Goal: Information Seeking & Learning: Compare options

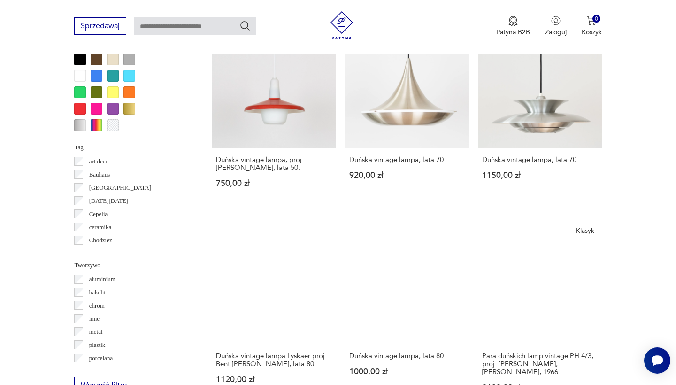
scroll to position [937, 0]
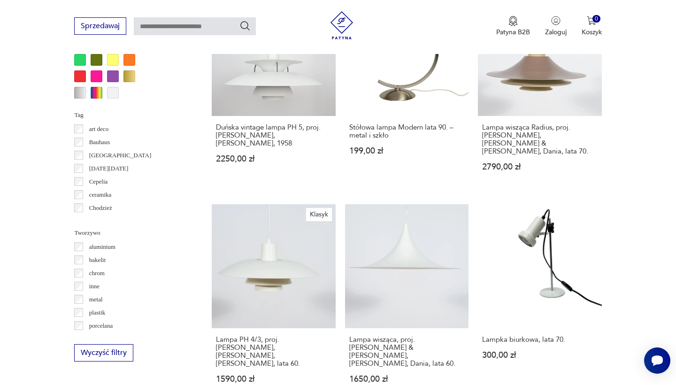
scroll to position [831, 0]
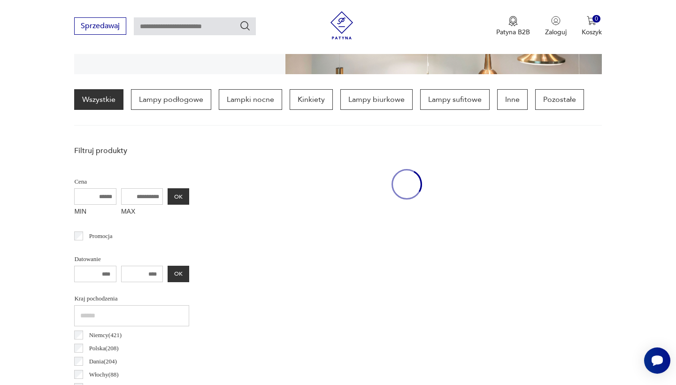
scroll to position [436, 0]
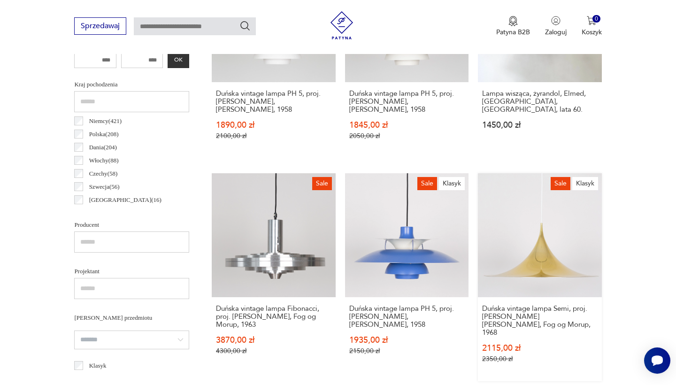
click at [478, 220] on link "Sale Klasyk Duńska vintage lampa Semi, proj. [PERSON_NAME] [PERSON_NAME], Fog o…" at bounding box center [539, 276] width 123 height 207
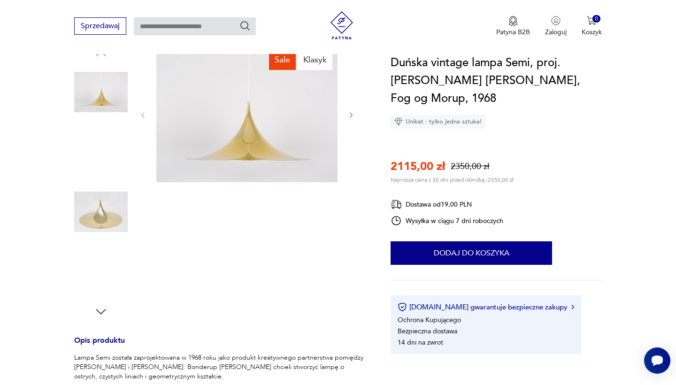
scroll to position [108, 0]
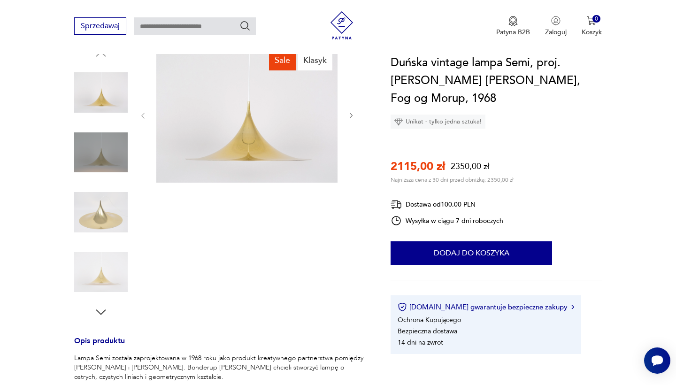
click at [111, 211] on img at bounding box center [101, 212] width 54 height 54
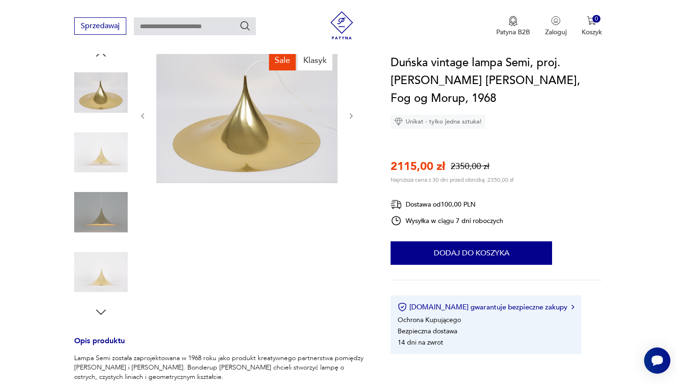
click at [112, 243] on div at bounding box center [101, 183] width 54 height 235
click at [108, 256] on img at bounding box center [101, 272] width 54 height 54
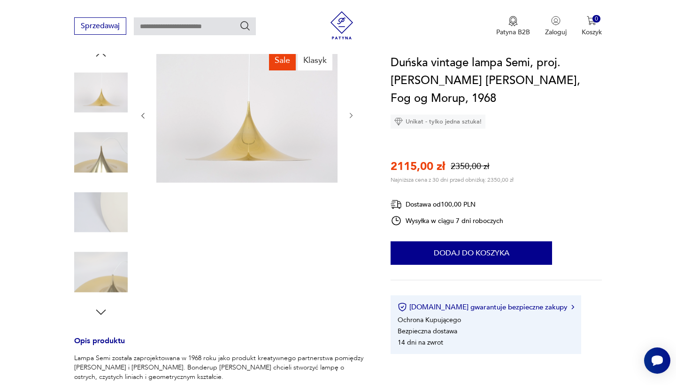
click at [111, 263] on img at bounding box center [101, 272] width 54 height 54
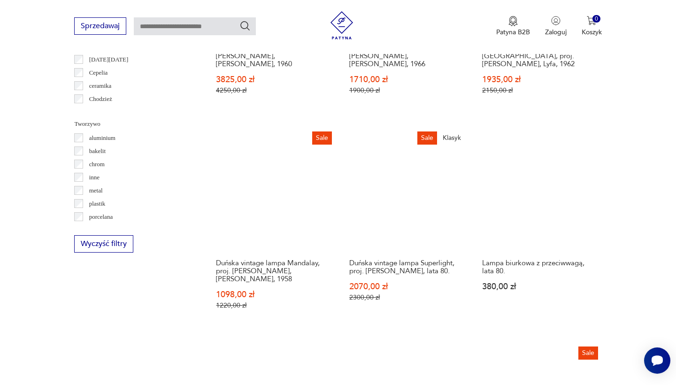
scroll to position [987, 0]
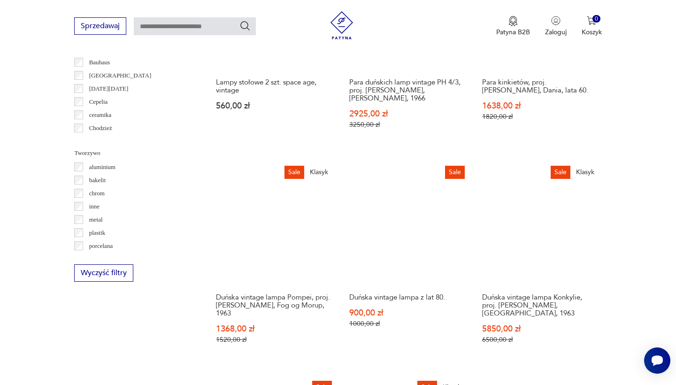
scroll to position [889, 0]
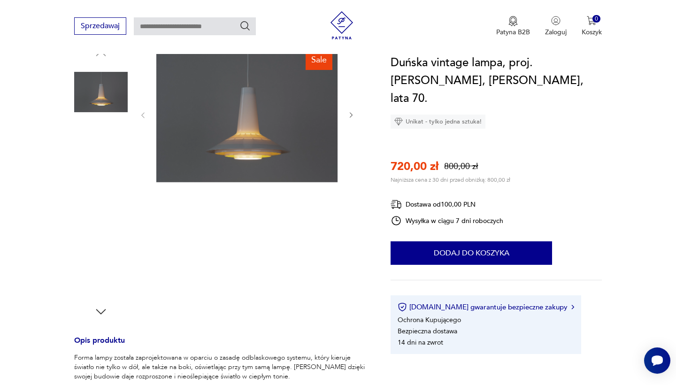
click at [100, 172] on img at bounding box center [101, 152] width 54 height 54
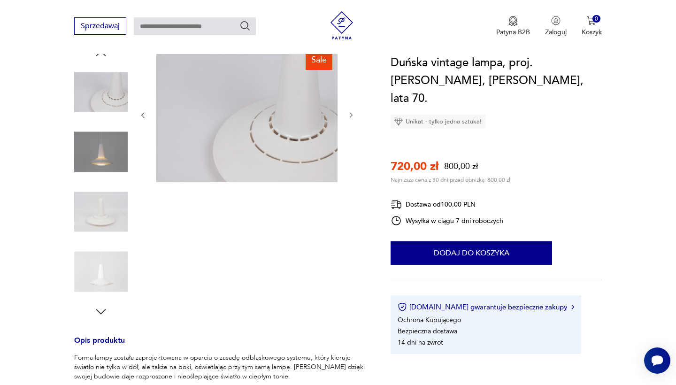
click at [108, 195] on img at bounding box center [101, 212] width 54 height 54
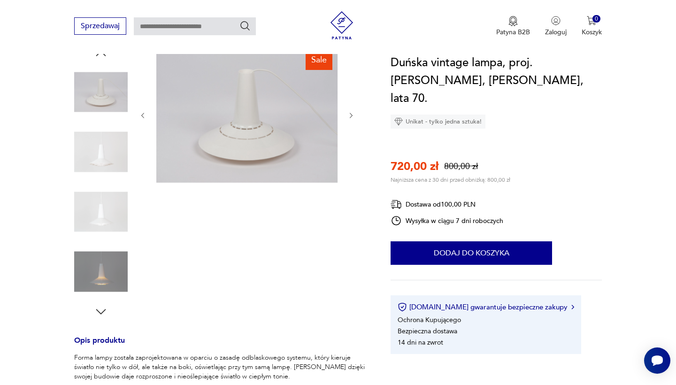
click at [107, 210] on img at bounding box center [101, 212] width 54 height 54
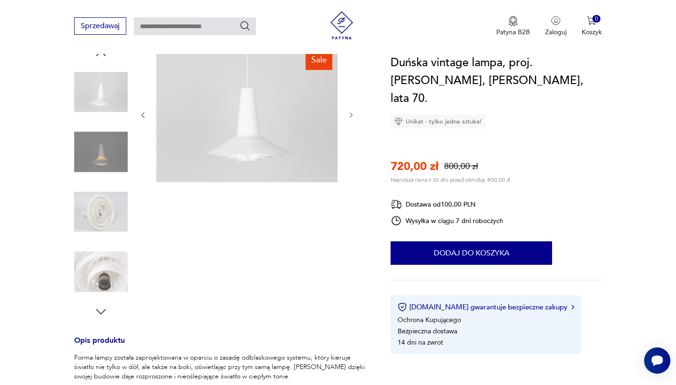
click at [113, 229] on img at bounding box center [101, 212] width 54 height 54
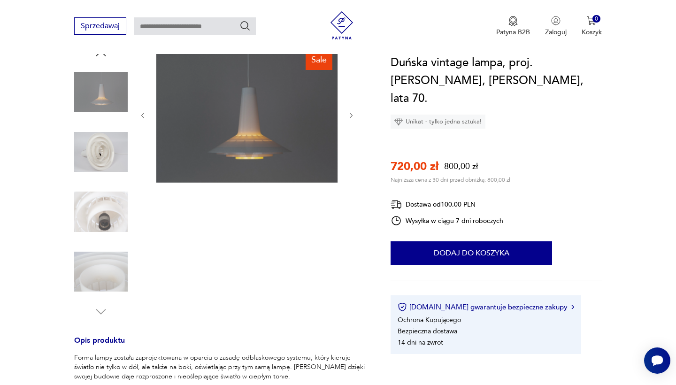
click at [107, 206] on img at bounding box center [101, 212] width 54 height 54
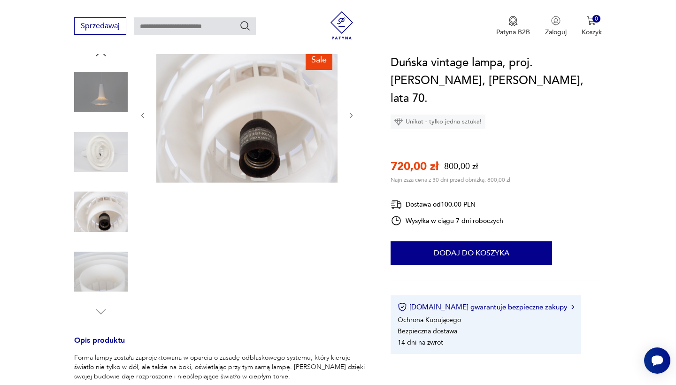
click at [107, 257] on img at bounding box center [101, 272] width 54 height 54
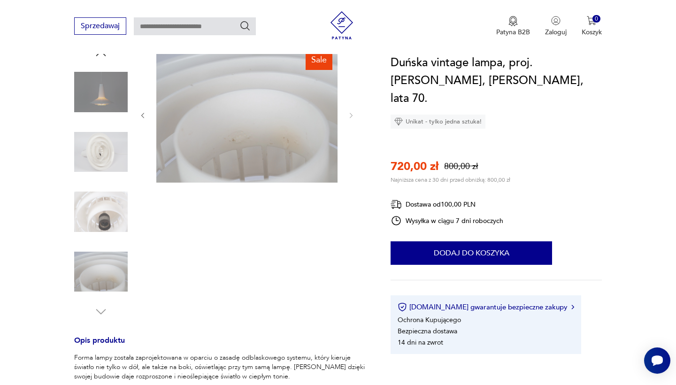
scroll to position [874, 0]
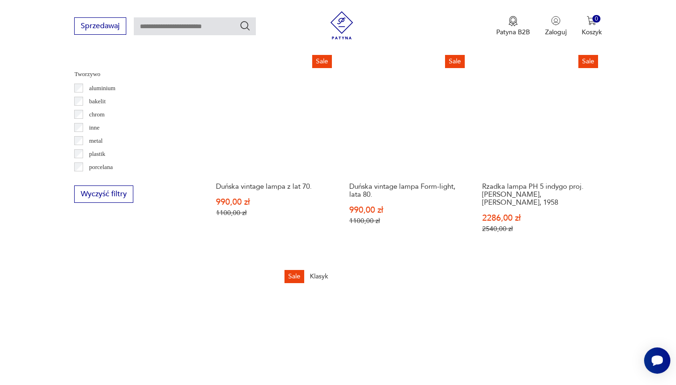
scroll to position [925, 0]
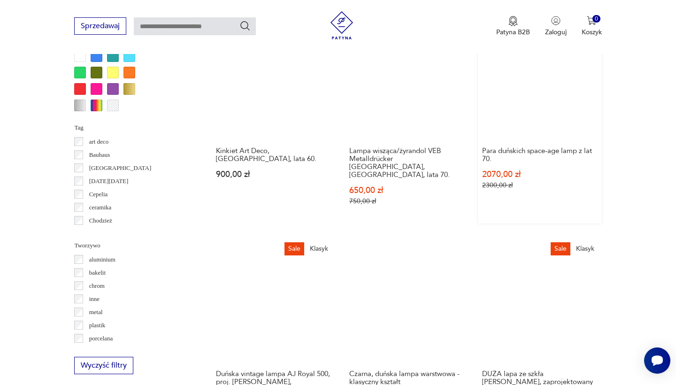
scroll to position [659, 0]
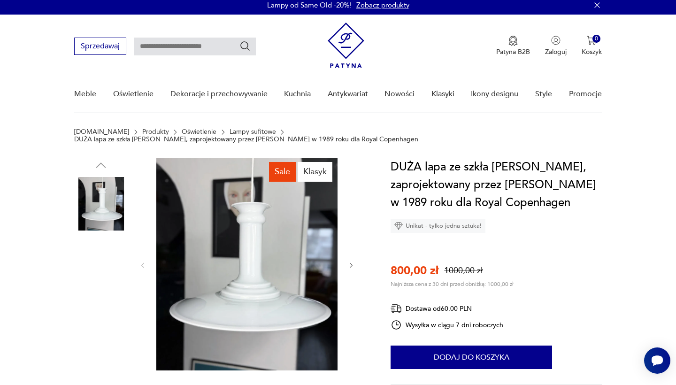
scroll to position [27, 0]
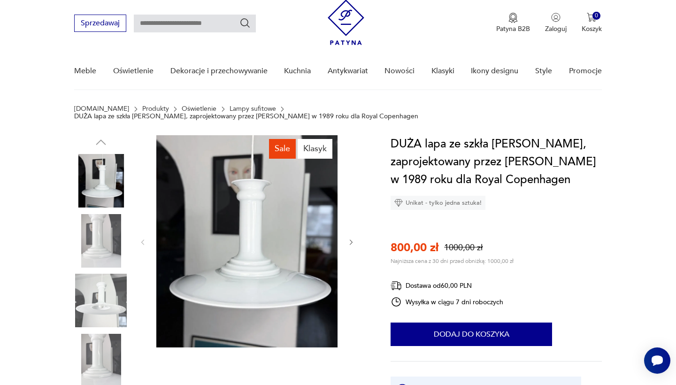
click at [97, 226] on img at bounding box center [101, 241] width 54 height 54
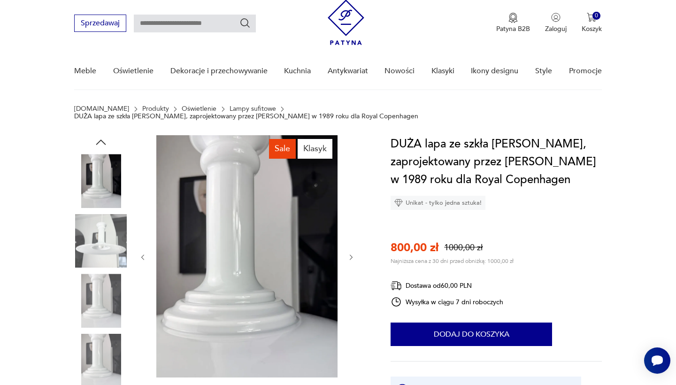
click at [104, 242] on img at bounding box center [101, 241] width 54 height 54
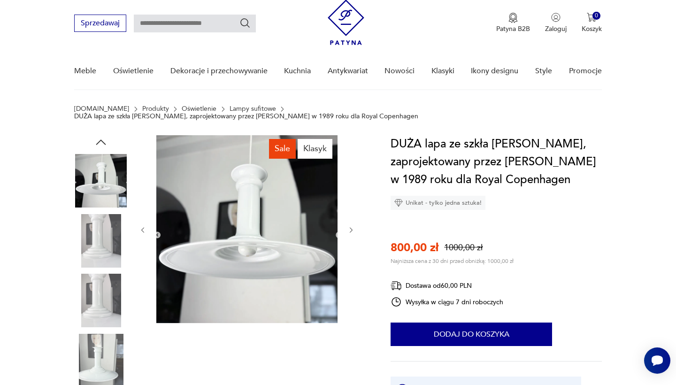
click at [105, 255] on img at bounding box center [101, 241] width 54 height 54
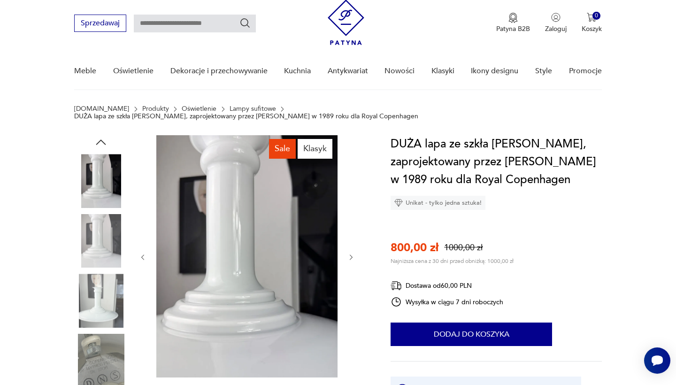
click at [107, 305] on img at bounding box center [101, 301] width 54 height 54
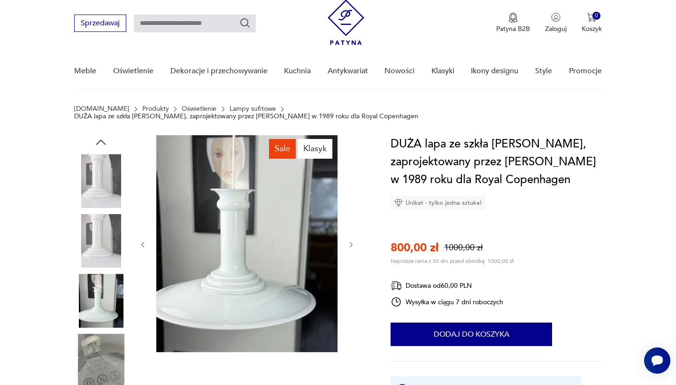
click at [105, 339] on img at bounding box center [101, 361] width 54 height 54
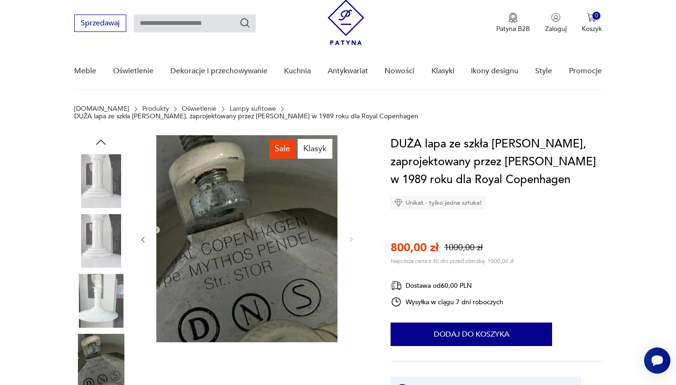
click at [113, 184] on img at bounding box center [101, 181] width 54 height 54
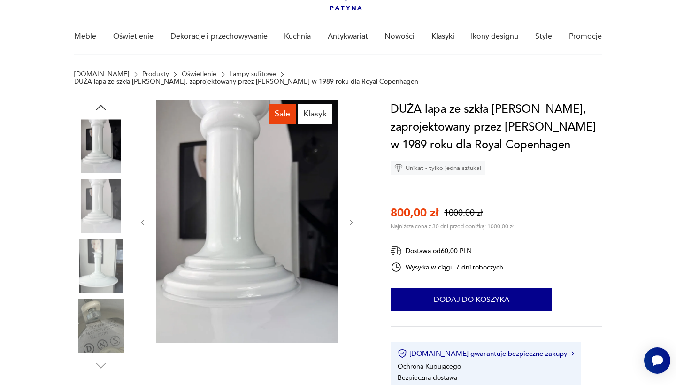
scroll to position [62, 0]
